Goal: Information Seeking & Learning: Learn about a topic

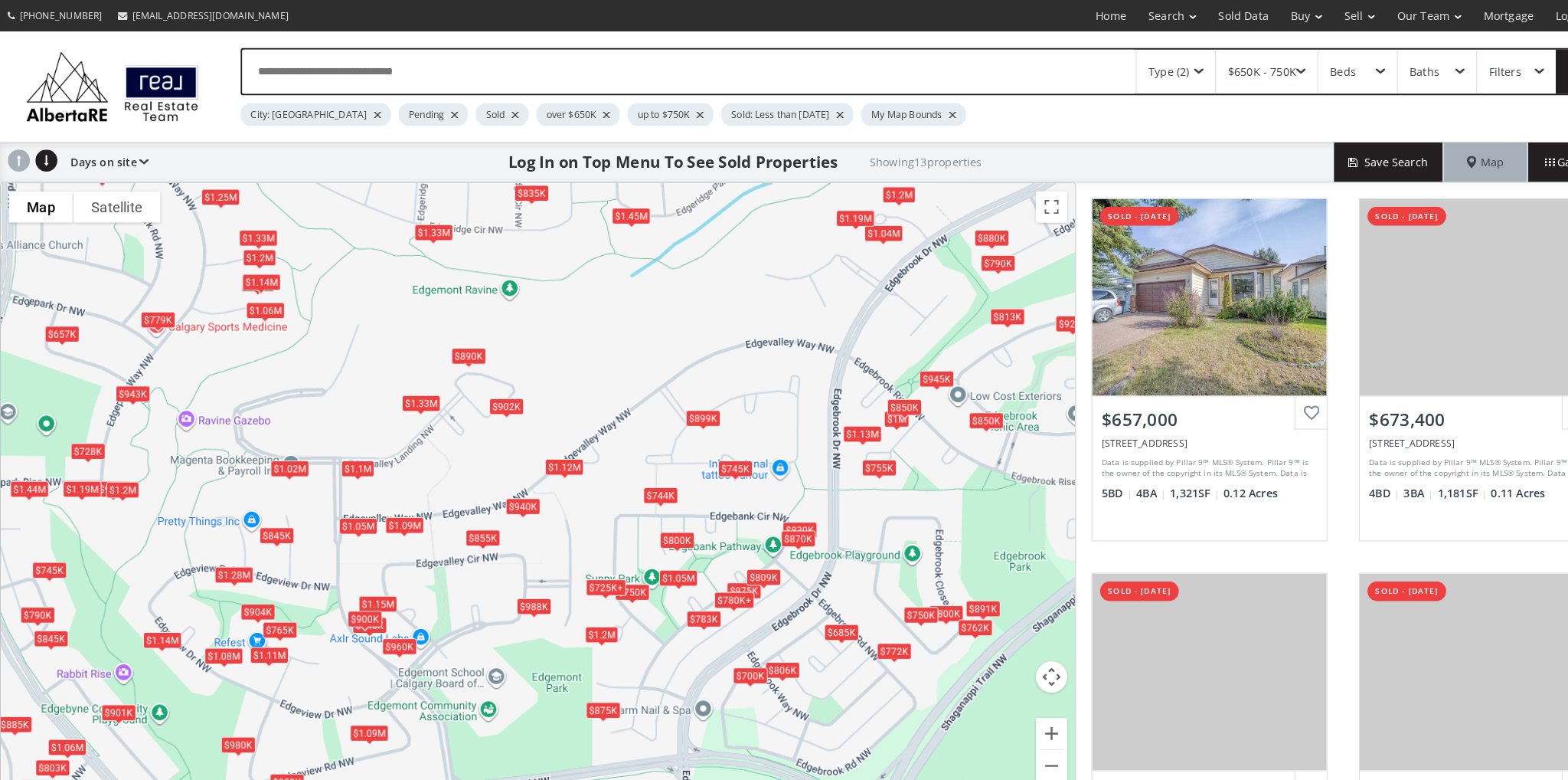
click at [552, 370] on div "$940K $1.09M $935K $904K $1.33M $1.15M $1.19M $945K $783K $657K $800K $975K $1.…" at bounding box center [524, 478] width 1046 height 601
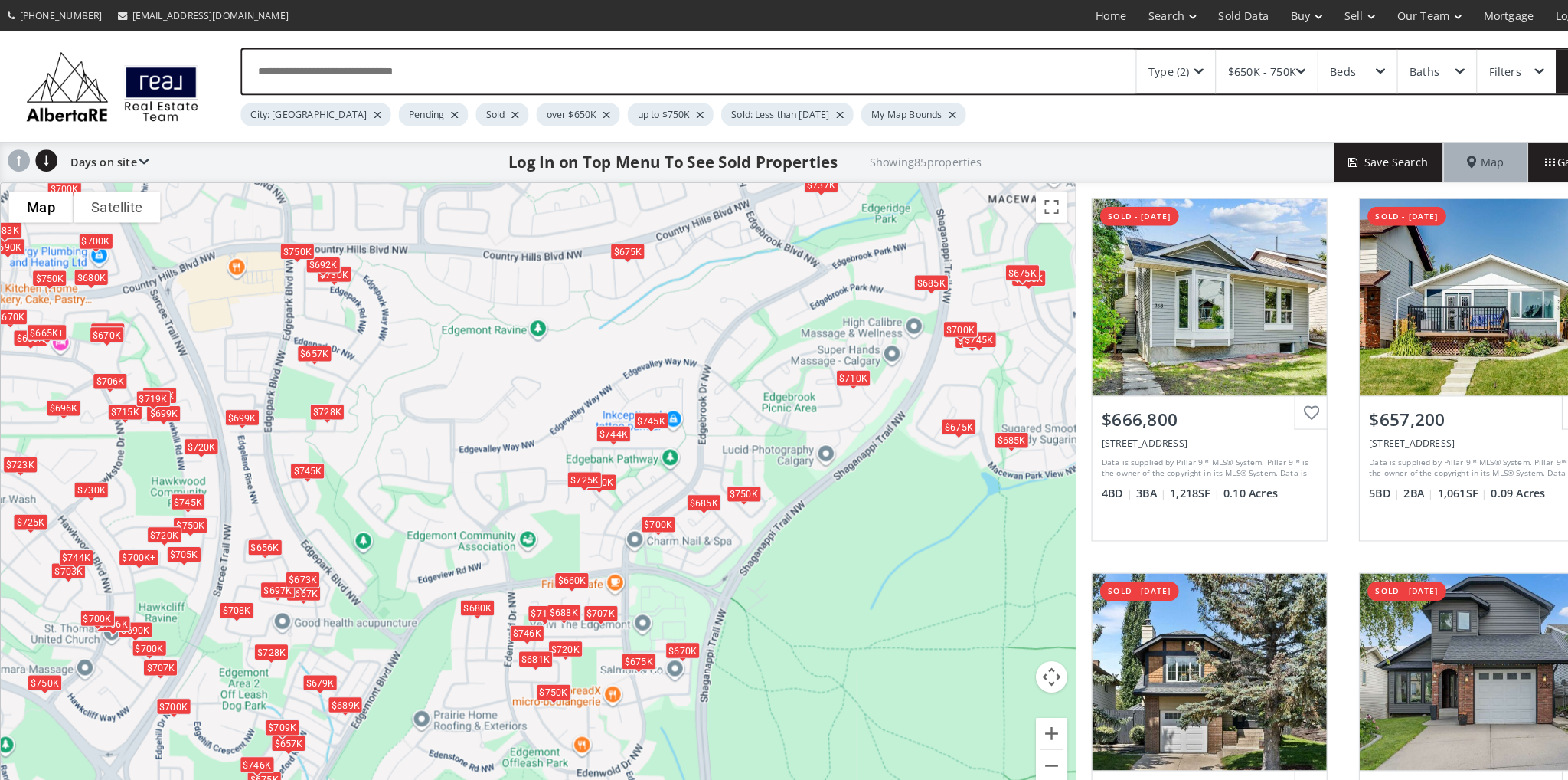
click at [617, 243] on div "$675K" at bounding box center [611, 245] width 33 height 16
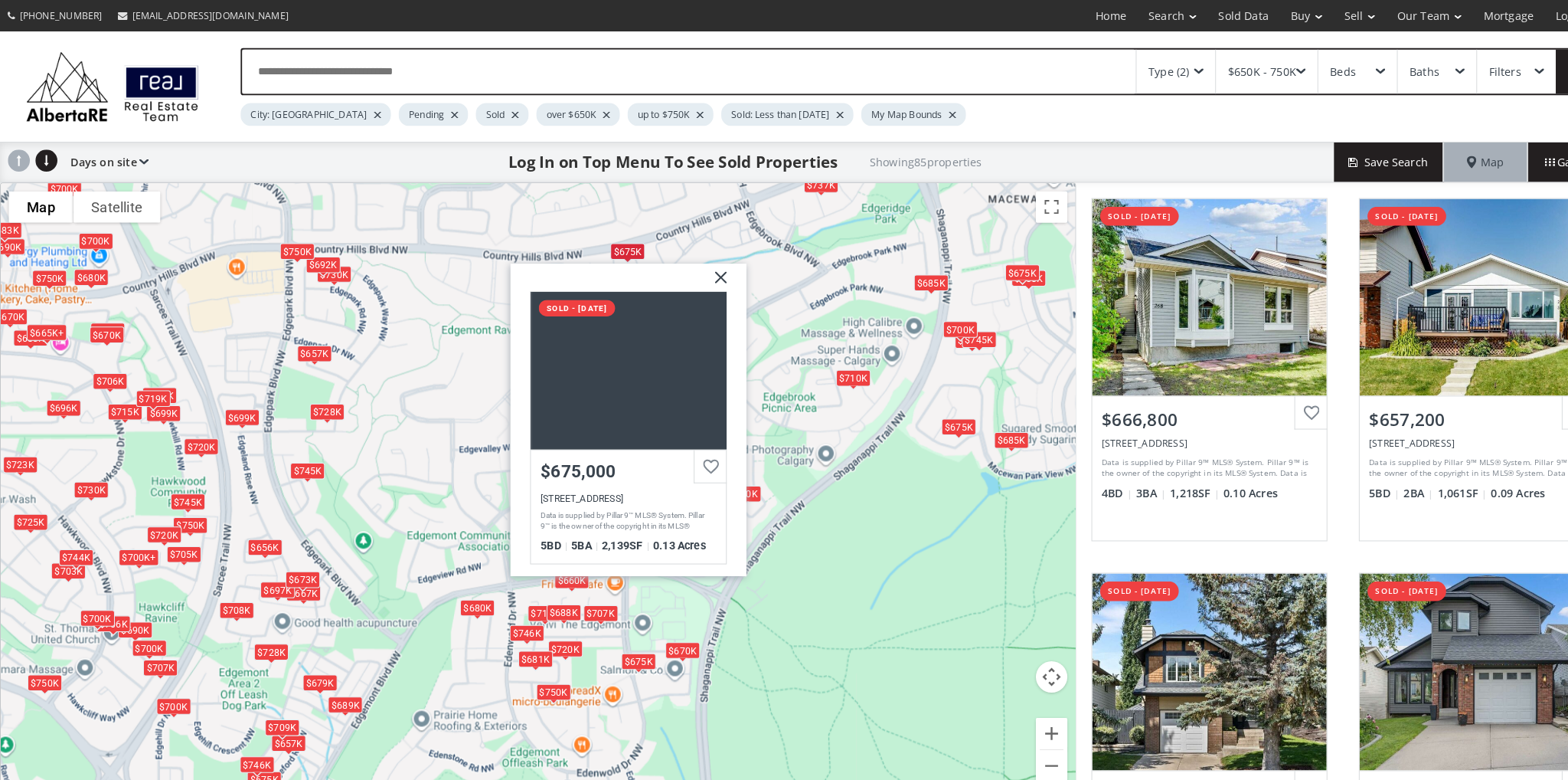
click at [424, 321] on div "$667K $657K $689K $697K $707K $746K $685K $708K $657K $690K $683K $720K $700K+ …" at bounding box center [524, 478] width 1046 height 601
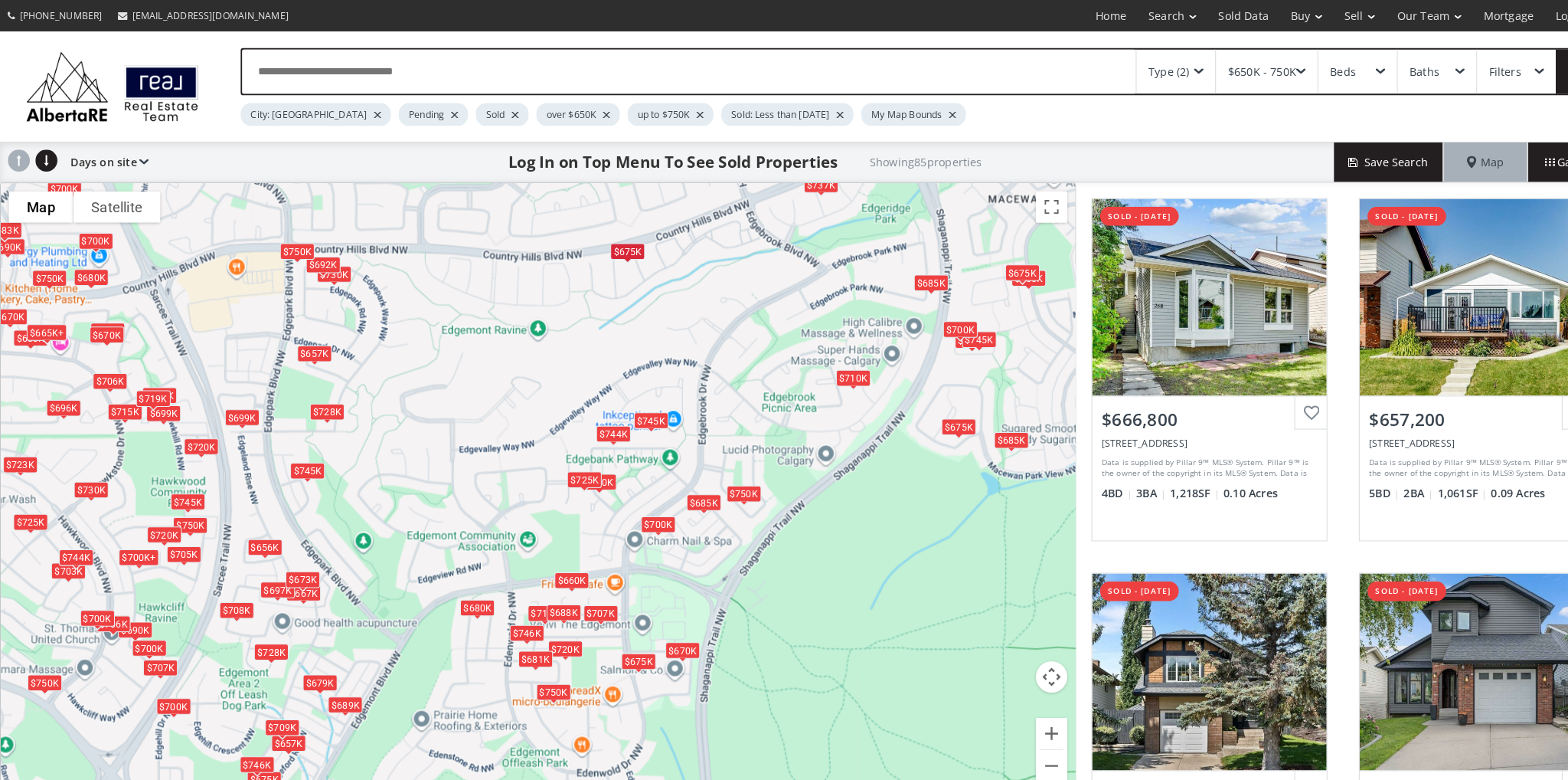
click at [603, 420] on div "$744K" at bounding box center [597, 422] width 33 height 16
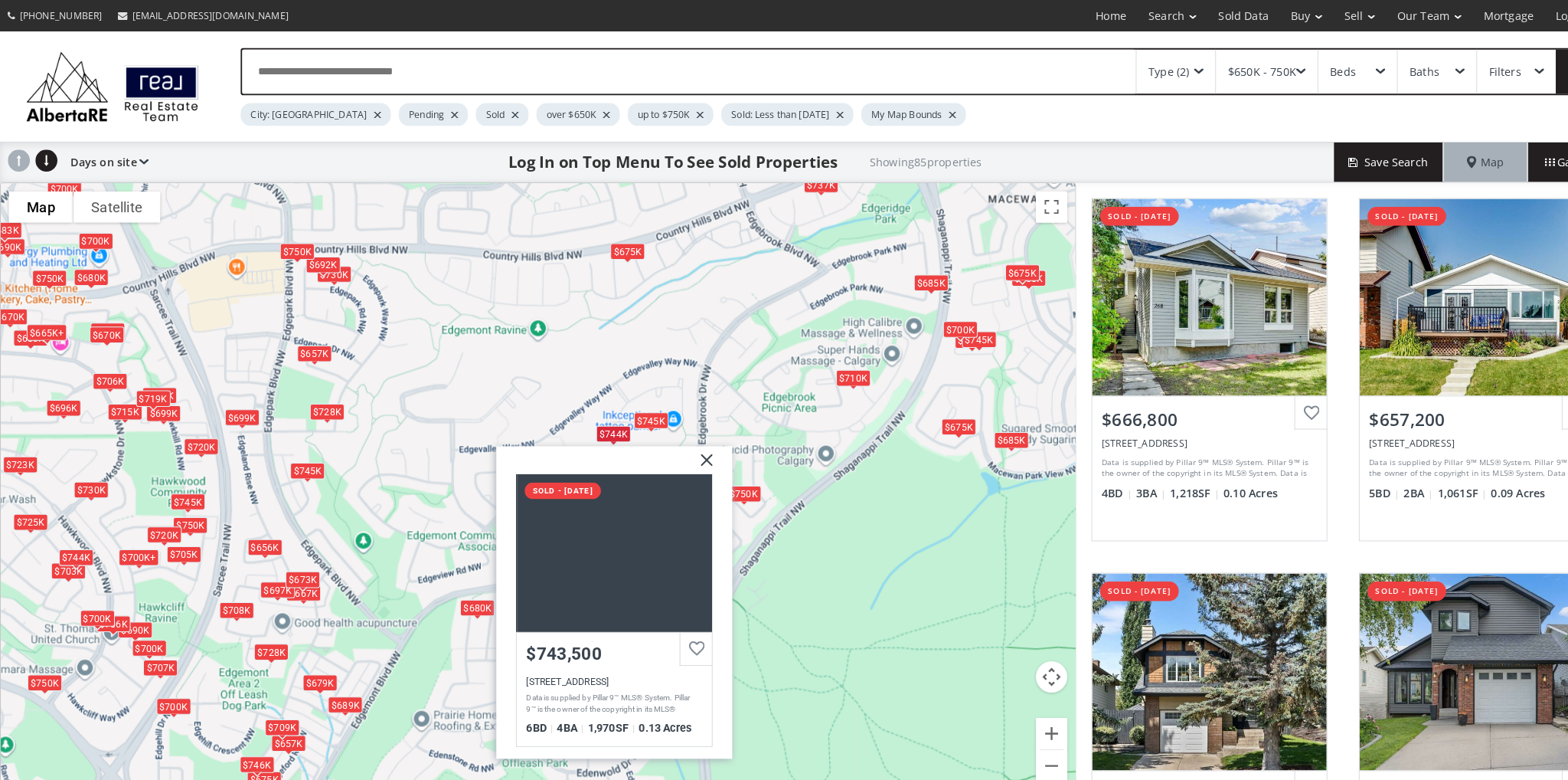
click at [631, 407] on div "$745K" at bounding box center [634, 410] width 33 height 16
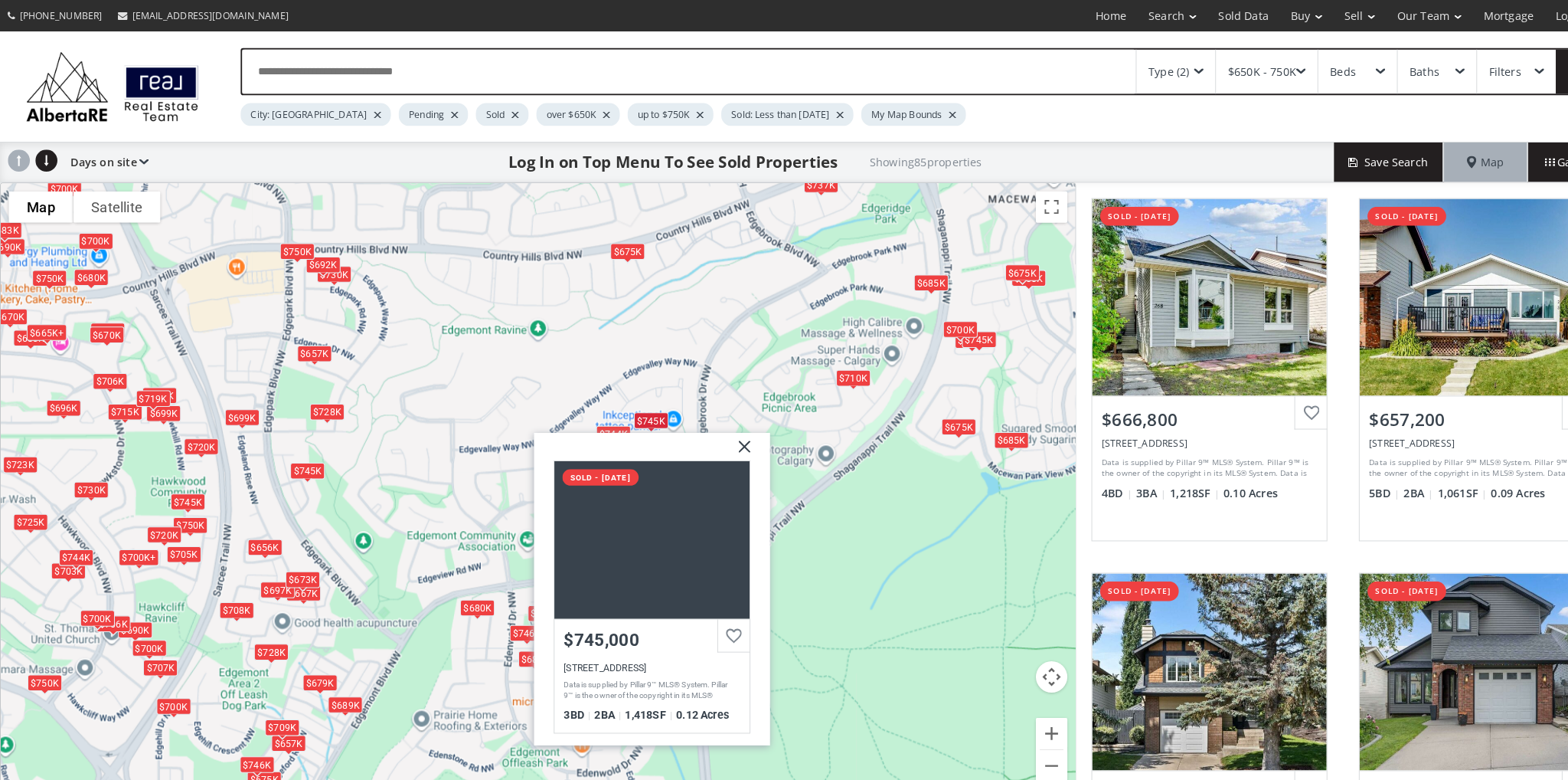
click at [439, 415] on div "$667K $657K $689K $697K $707K $746K $685K $708K $657K $690K $683K $720K $700K+ …" at bounding box center [524, 478] width 1046 height 601
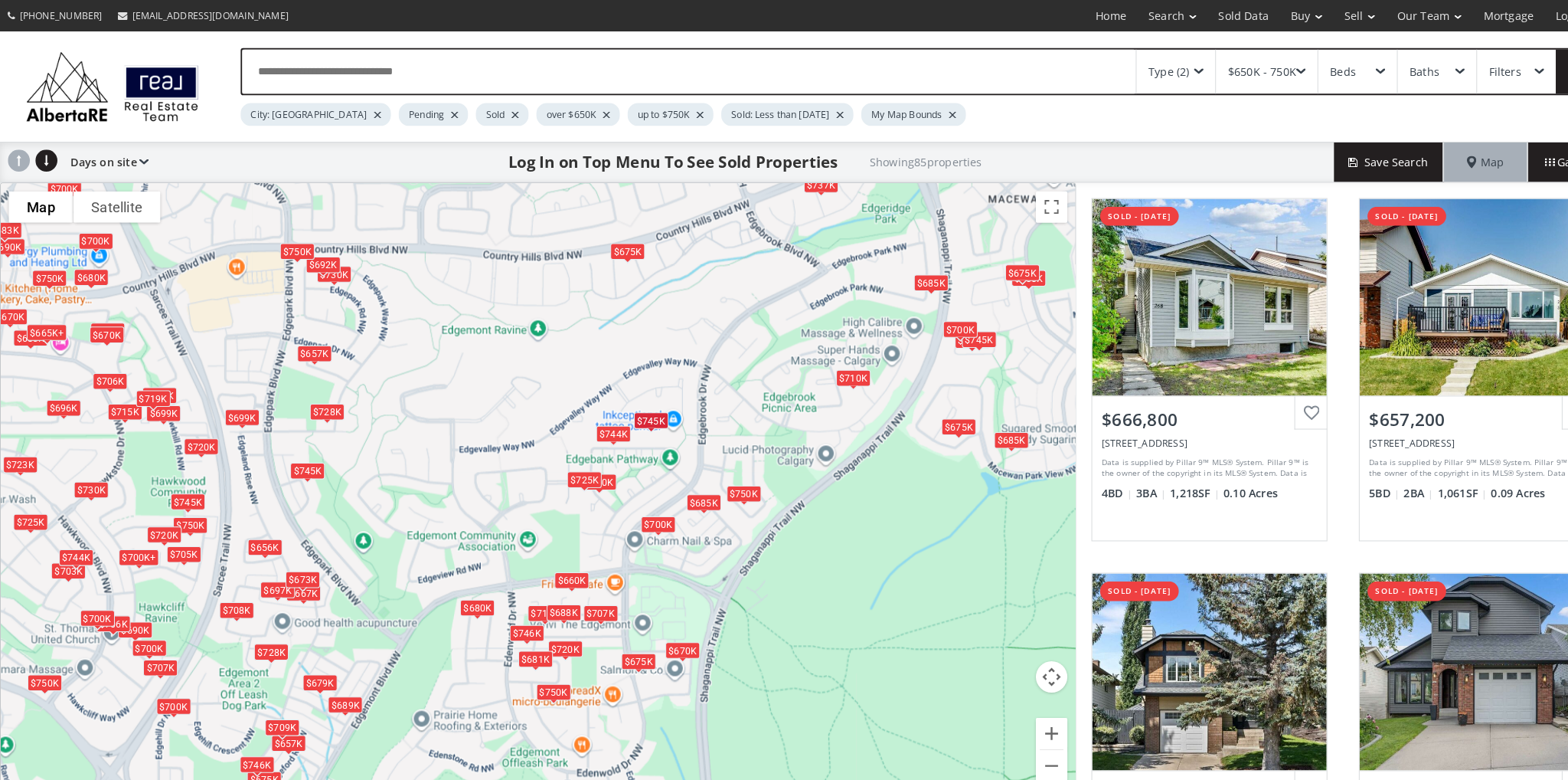
click at [595, 420] on div "$744K" at bounding box center [597, 422] width 33 height 16
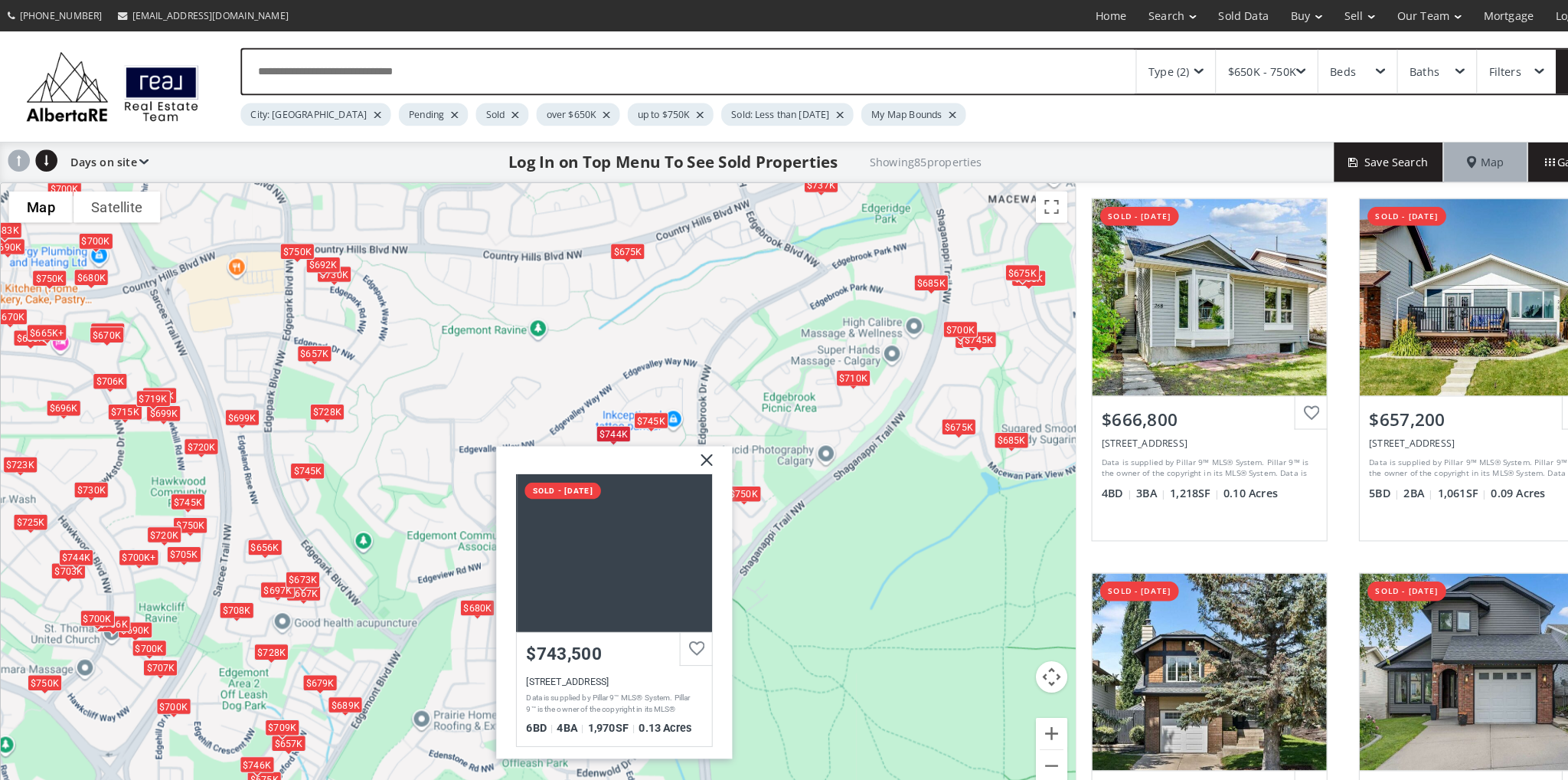
click at [517, 337] on div "$667K $657K $689K $697K $707K $746K $685K $708K $657K $690K $683K $720K $700K+ …" at bounding box center [524, 478] width 1046 height 601
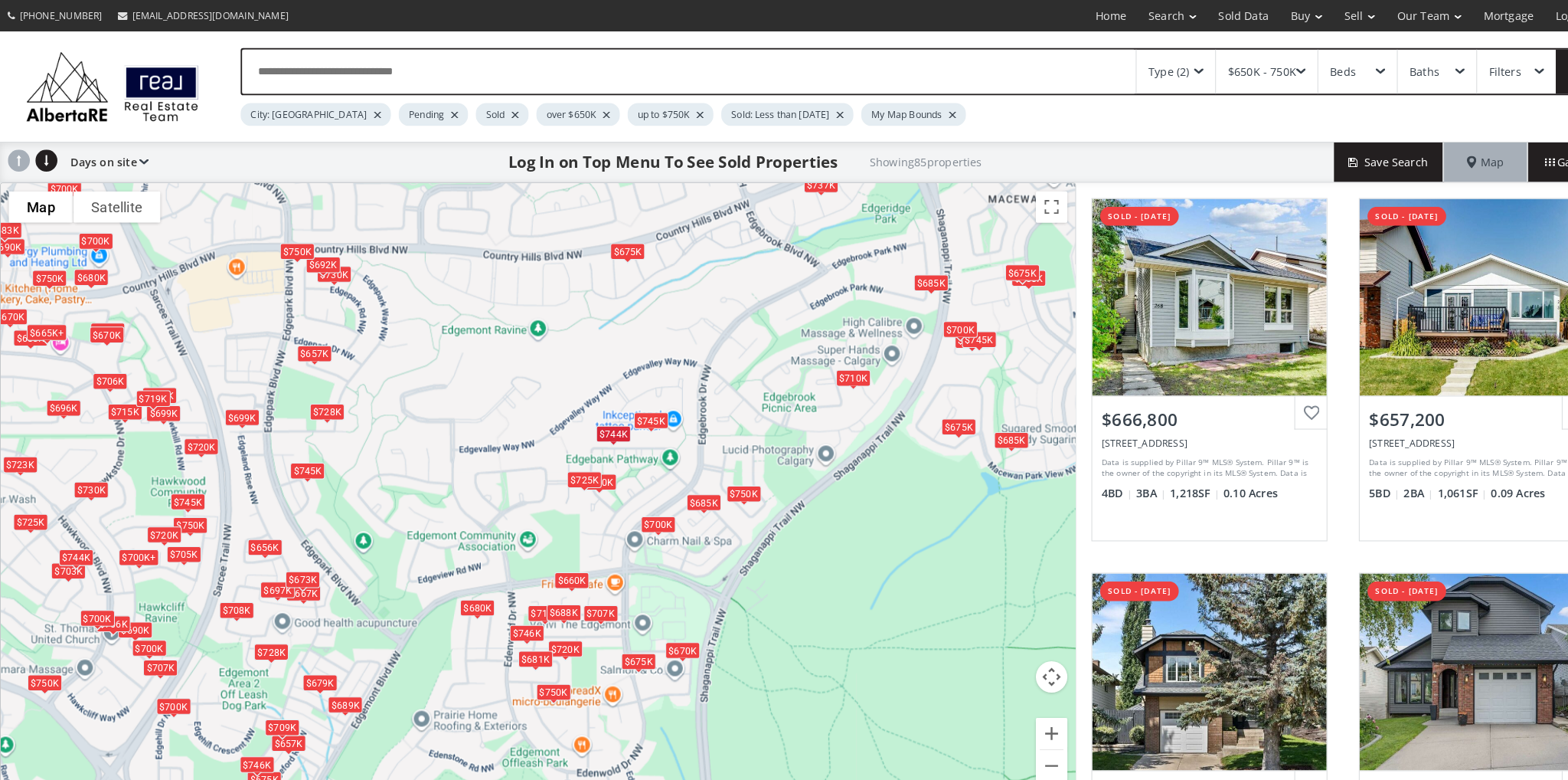
click at [556, 468] on div "$725K" at bounding box center [569, 468] width 33 height 16
